Goal: Task Accomplishment & Management: Use online tool/utility

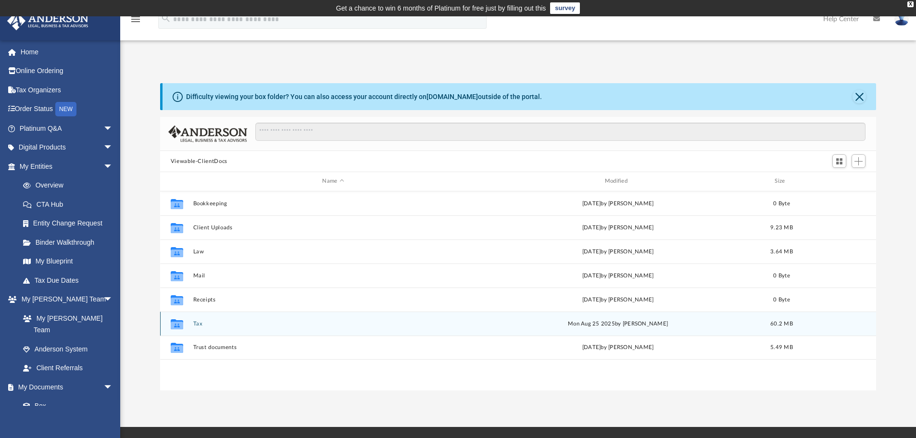
click at [239, 319] on div "Collaborated Folder Tax [DATE] by [PERSON_NAME] 60.2 MB" at bounding box center [518, 324] width 716 height 24
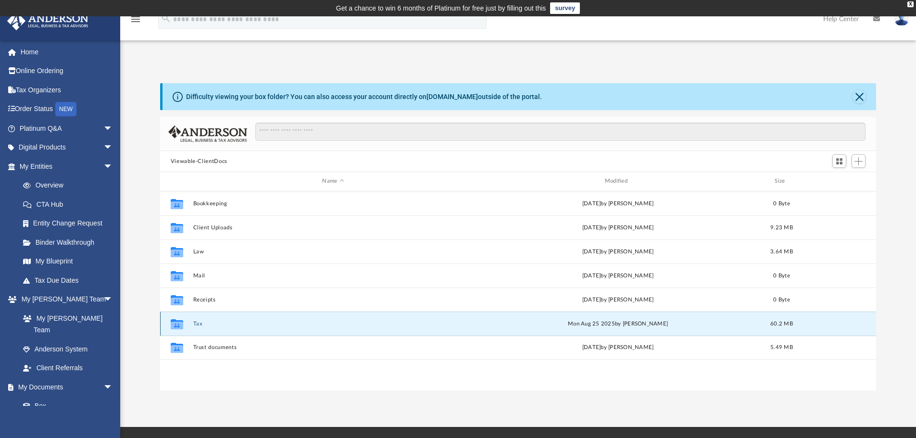
click at [241, 323] on button "Tax" at bounding box center [333, 324] width 280 height 6
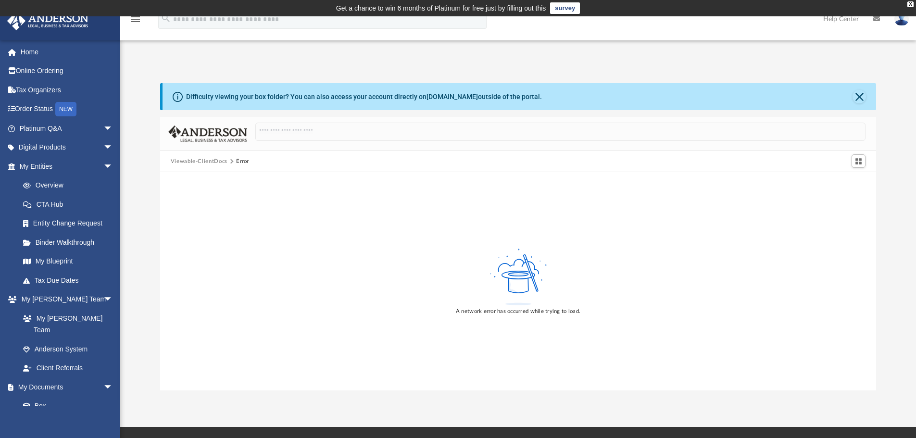
drag, startPoint x: 777, startPoint y: 66, endPoint x: 787, endPoint y: 61, distance: 11.4
click at [777, 66] on div "Difficulty viewing your box folder? You can also access your account directly o…" at bounding box center [518, 226] width 796 height 327
click at [912, 4] on div "X" at bounding box center [910, 4] width 6 height 6
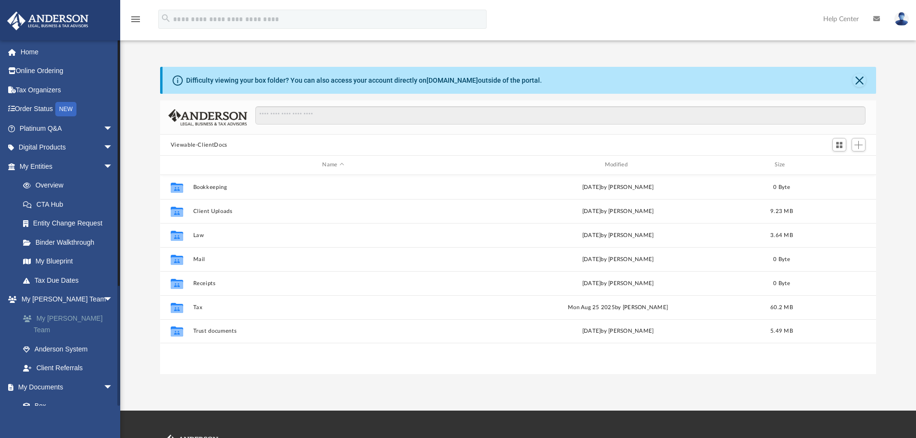
scroll to position [212, 709]
click at [40, 397] on link "Box" at bounding box center [70, 406] width 114 height 19
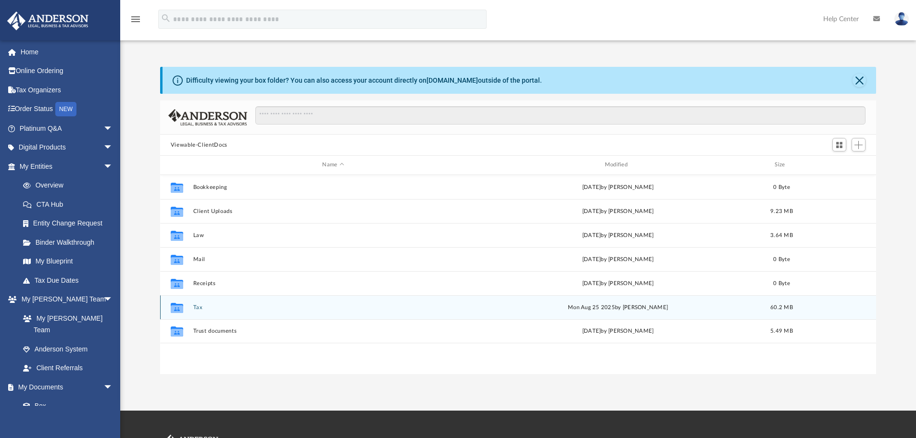
click at [204, 305] on button "Tax" at bounding box center [333, 307] width 280 height 6
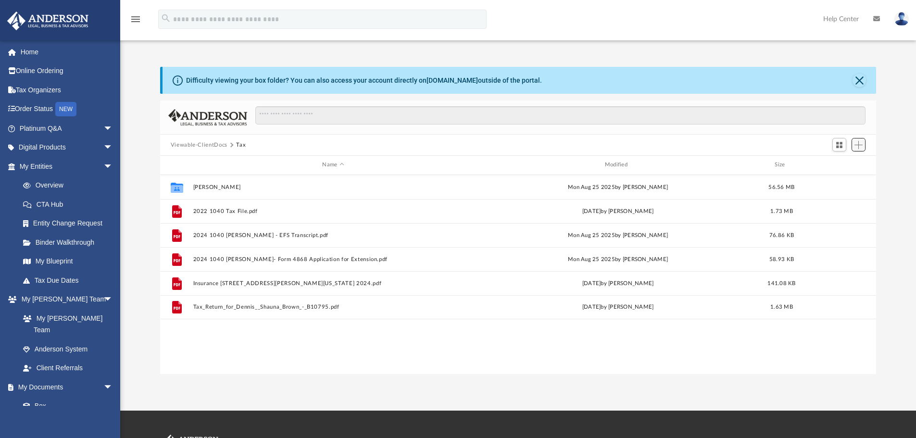
click at [861, 146] on span "Add" at bounding box center [858, 145] width 8 height 8
click at [842, 167] on li "Upload" at bounding box center [844, 164] width 31 height 10
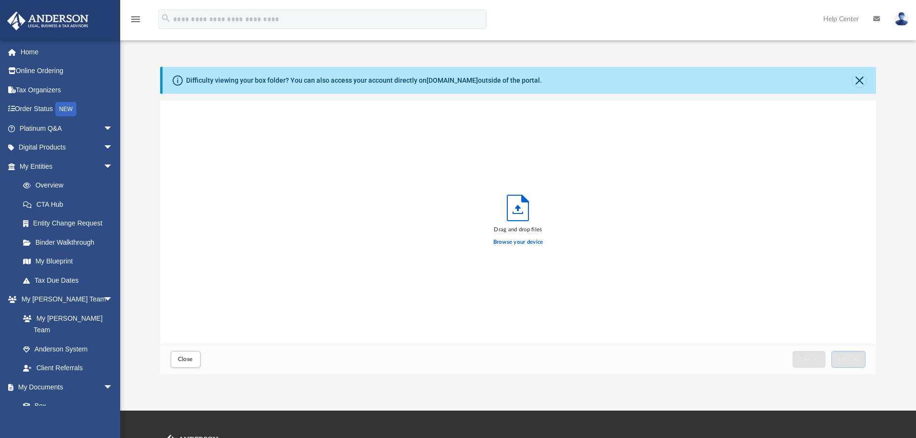
scroll to position [237, 709]
click at [526, 242] on label "Browse your device" at bounding box center [518, 242] width 50 height 9
click at [0, 0] on input "Browse your device" at bounding box center [0, 0] width 0 height 0
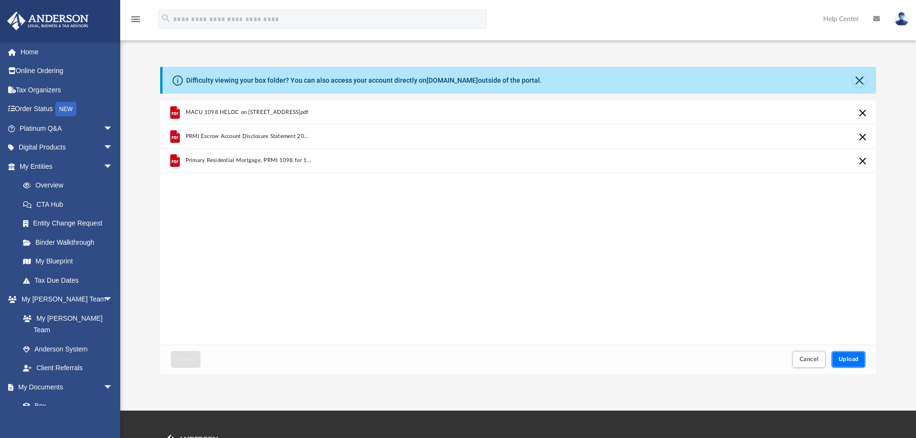
click at [845, 360] on span "Upload" at bounding box center [849, 359] width 20 height 6
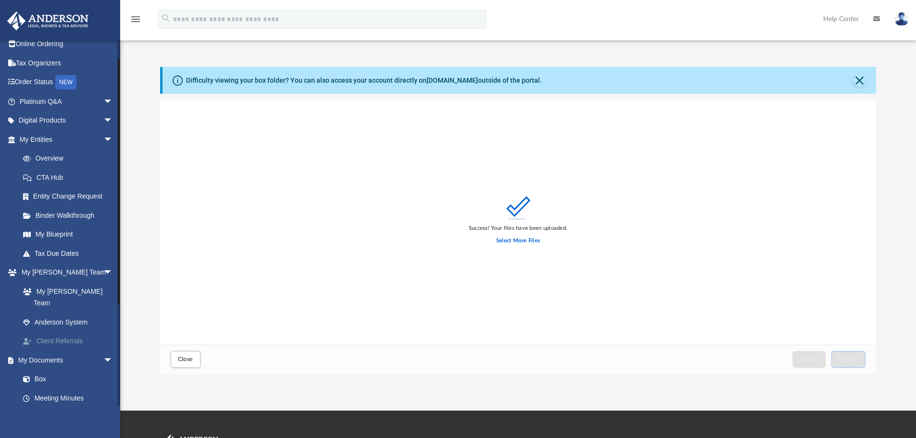
scroll to position [0, 0]
